Goal: Book appointment/travel/reservation

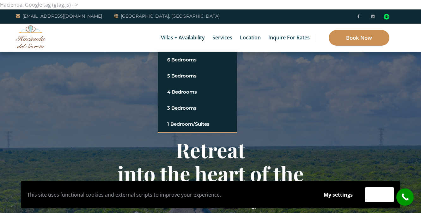
click at [353, 33] on link "Book Now" at bounding box center [358, 38] width 61 height 16
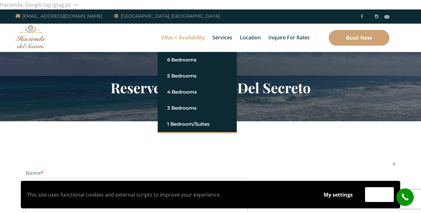
click at [187, 44] on link "Villas + Availability" at bounding box center [183, 38] width 50 height 28
click at [183, 36] on link "Villas + Availability" at bounding box center [183, 38] width 50 height 28
click at [184, 37] on link "Villas + Availability" at bounding box center [183, 38] width 50 height 28
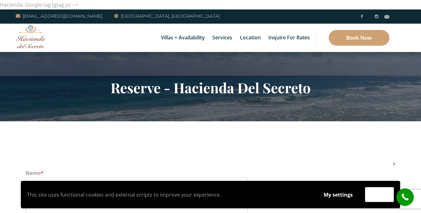
click at [30, 40] on img at bounding box center [31, 36] width 30 height 23
